Goal: Task Accomplishment & Management: Use online tool/utility

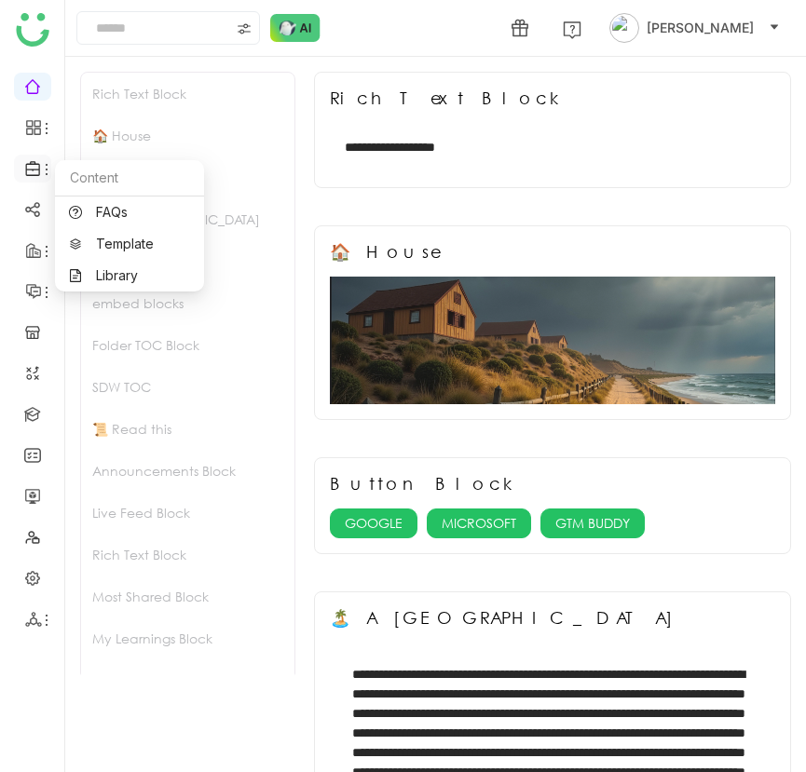
click at [27, 169] on span at bounding box center [31, 169] width 9 height 0
click at [94, 269] on link "Library" at bounding box center [129, 275] width 121 height 13
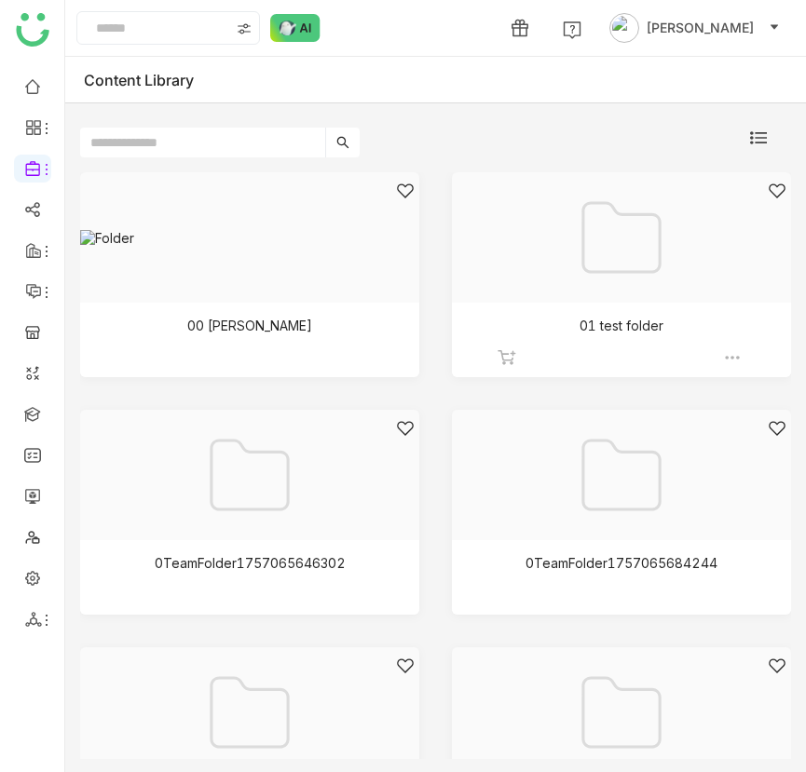
click at [666, 202] on div at bounding box center [614, 261] width 307 height 158
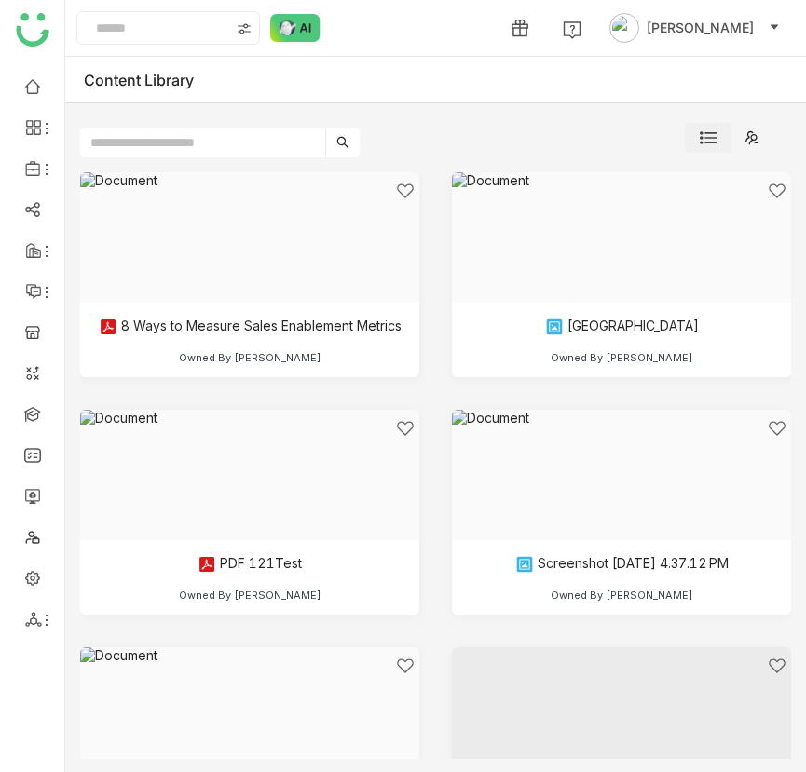
click at [702, 138] on img at bounding box center [708, 138] width 17 height 17
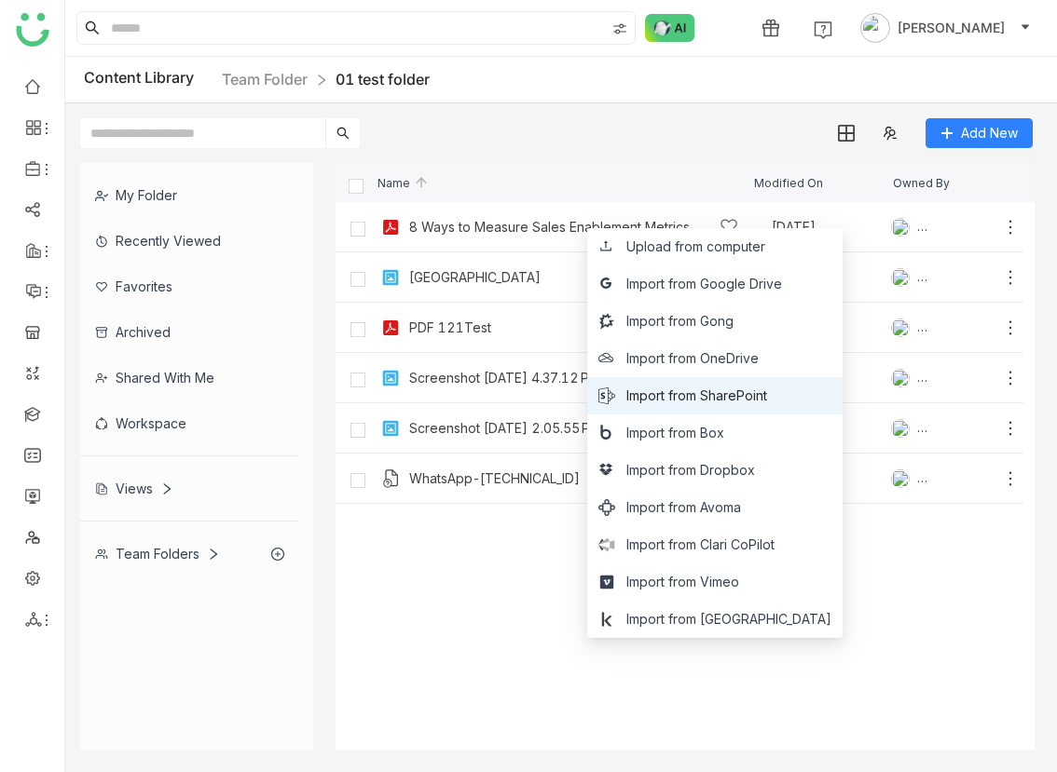
click at [767, 402] on span "Import from SharePoint" at bounding box center [696, 396] width 141 height 20
